Goal: Transaction & Acquisition: Subscribe to service/newsletter

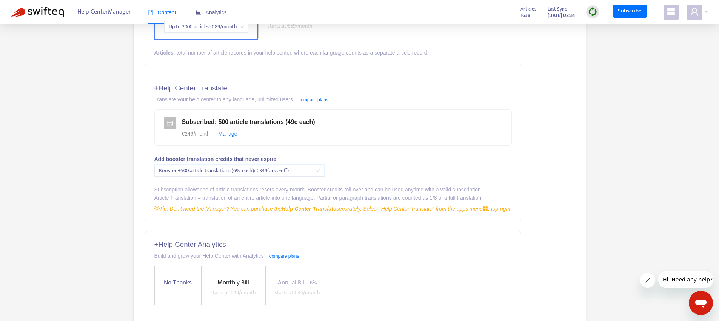
scroll to position [139, 0]
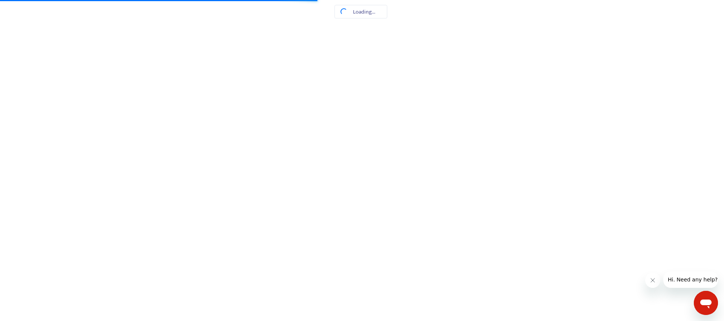
click at [236, 0] on html at bounding box center [362, 0] width 724 height 0
